Goal: Find specific page/section: Find specific page/section

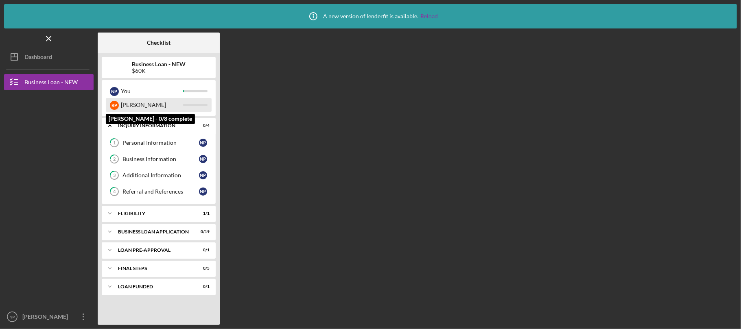
click at [195, 106] on div "R P [PERSON_NAME]" at bounding box center [159, 105] width 106 height 14
click at [139, 104] on div "[PERSON_NAME]" at bounding box center [152, 105] width 62 height 14
click at [139, 103] on div "[PERSON_NAME]" at bounding box center [152, 105] width 62 height 14
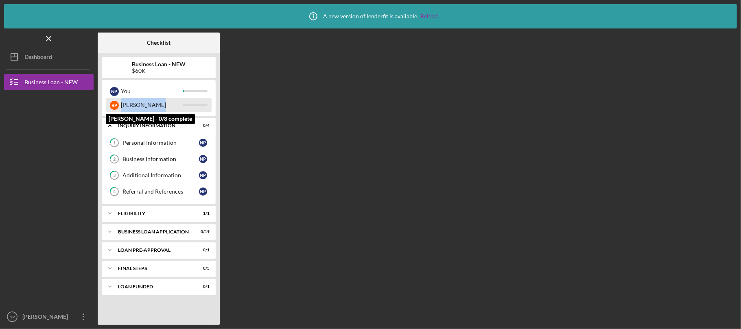
drag, startPoint x: 139, startPoint y: 103, endPoint x: 164, endPoint y: 104, distance: 25.7
click at [142, 104] on div "[PERSON_NAME]" at bounding box center [152, 105] width 62 height 14
click at [167, 104] on div "[PERSON_NAME]" at bounding box center [152, 105] width 62 height 14
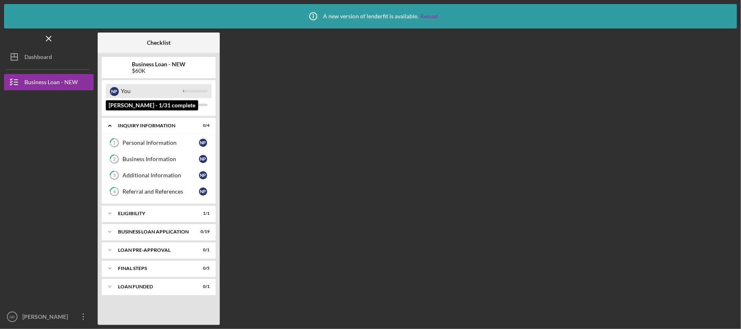
click at [188, 84] on div "N P You" at bounding box center [159, 91] width 106 height 14
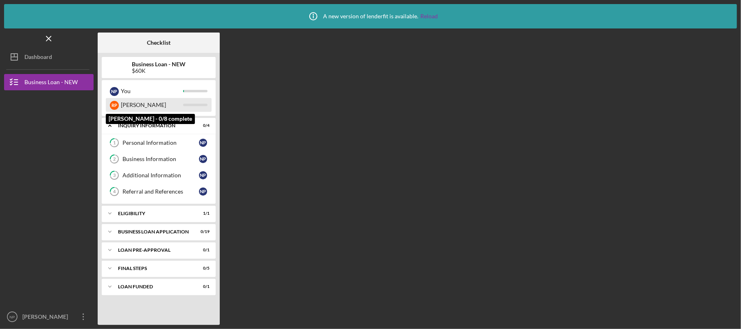
click at [211, 110] on div "R P [PERSON_NAME]" at bounding box center [159, 105] width 106 height 14
click at [204, 107] on div "R P [PERSON_NAME]" at bounding box center [159, 105] width 106 height 14
click at [164, 123] on div "Icon/Expander INQUIRY INFORMATION 0 / 4" at bounding box center [159, 126] width 114 height 17
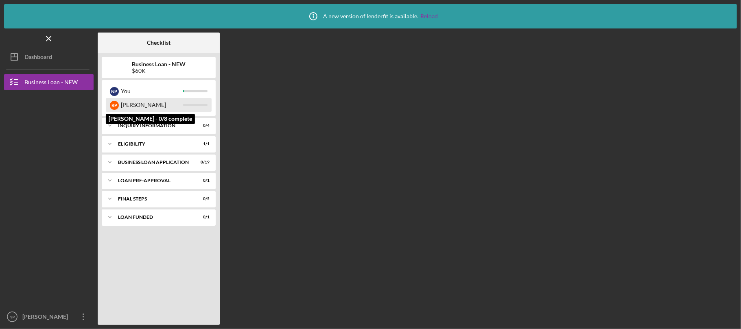
click at [118, 101] on div "R P" at bounding box center [114, 105] width 9 height 14
